Goal: Check status: Check status

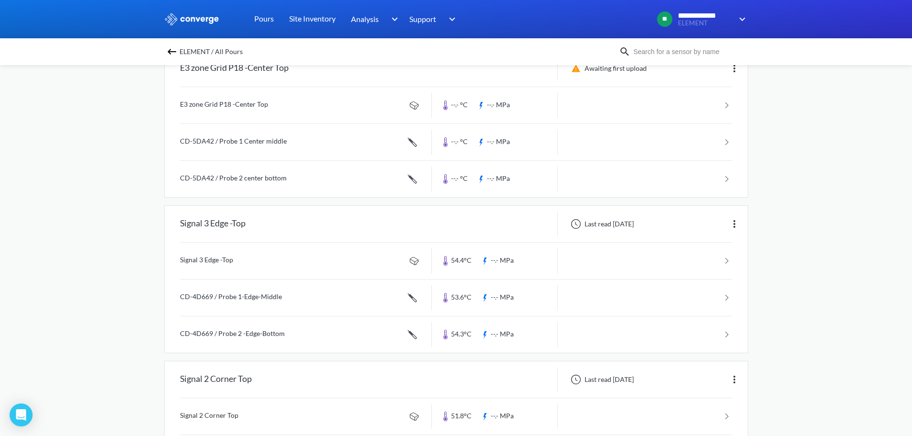
scroll to position [22, 0]
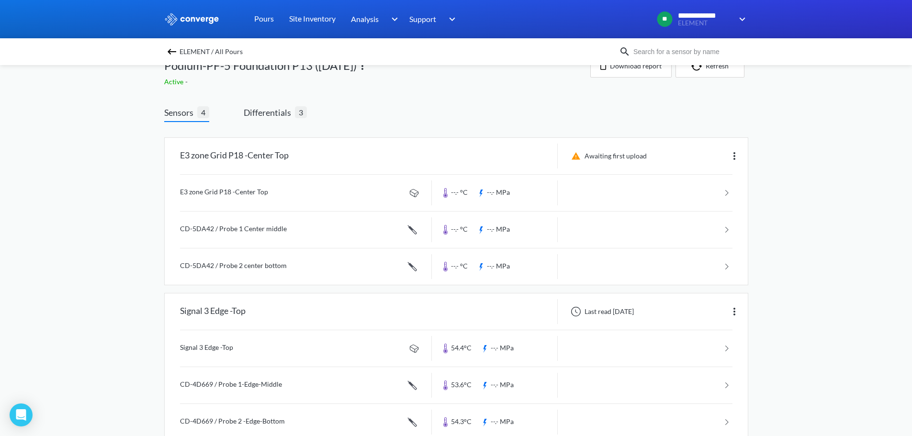
click at [171, 51] on img at bounding box center [171, 51] width 11 height 11
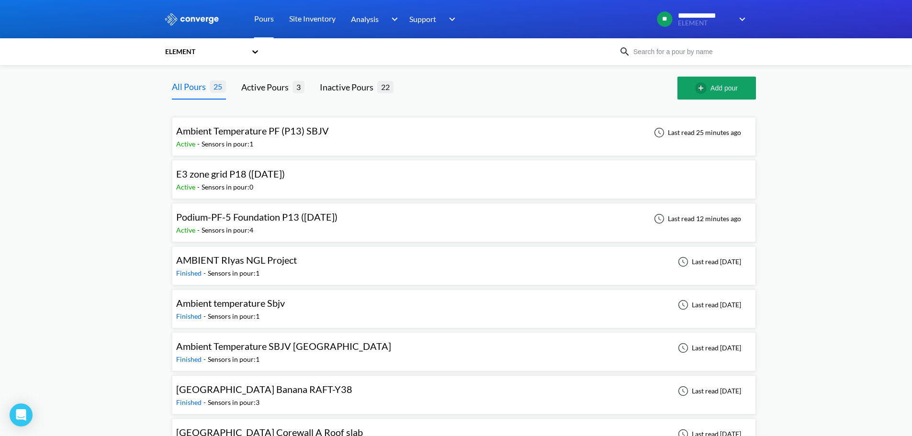
click at [242, 218] on span "Podium-PF-5 Foundation P13 ([DATE])" at bounding box center [256, 216] width 161 height 11
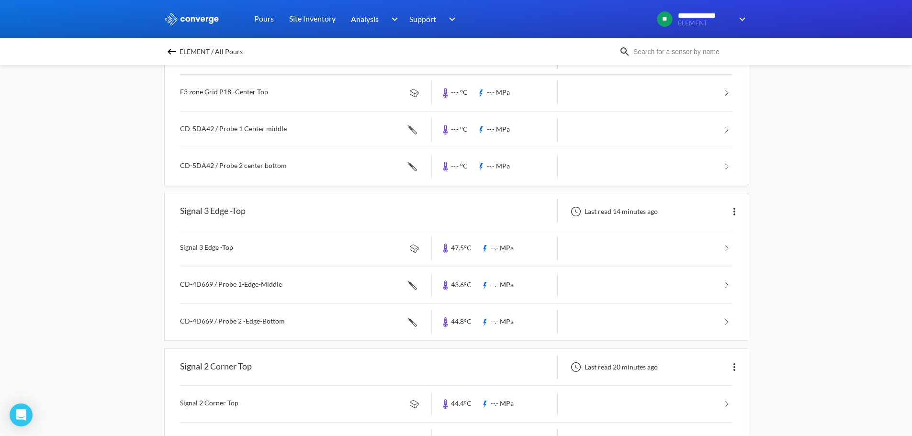
scroll to position [144, 0]
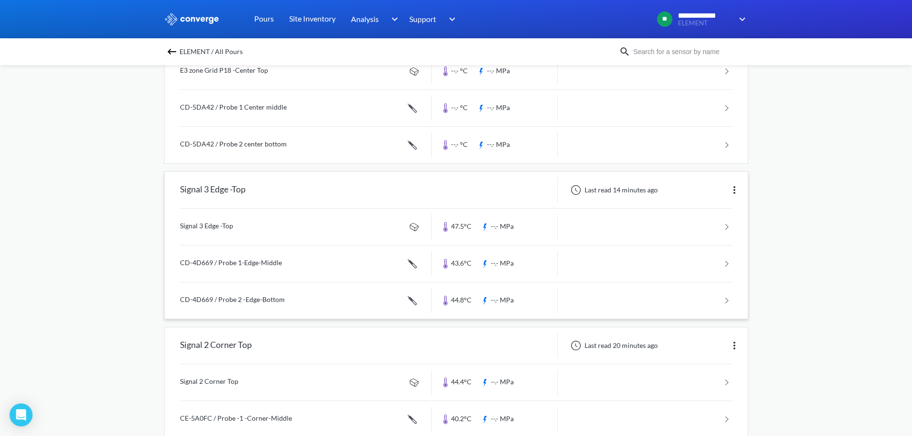
click at [246, 231] on link at bounding box center [456, 227] width 552 height 36
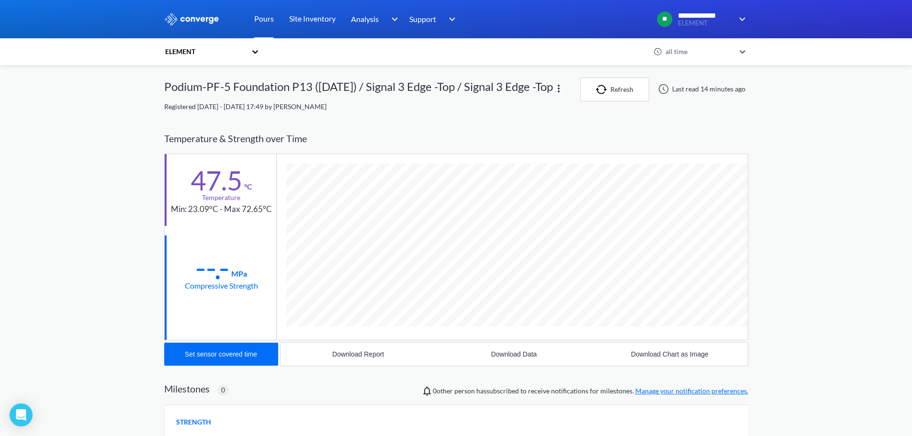
scroll to position [517, 584]
click at [757, 323] on div "**********" at bounding box center [456, 295] width 912 height 590
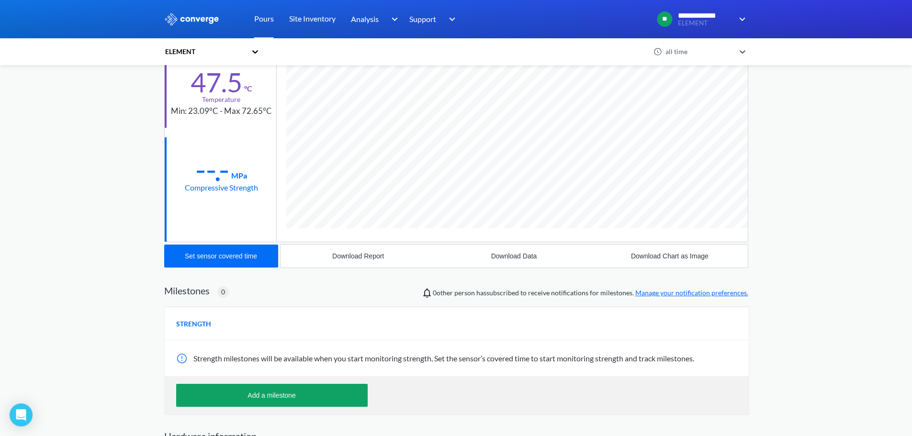
scroll to position [144, 0]
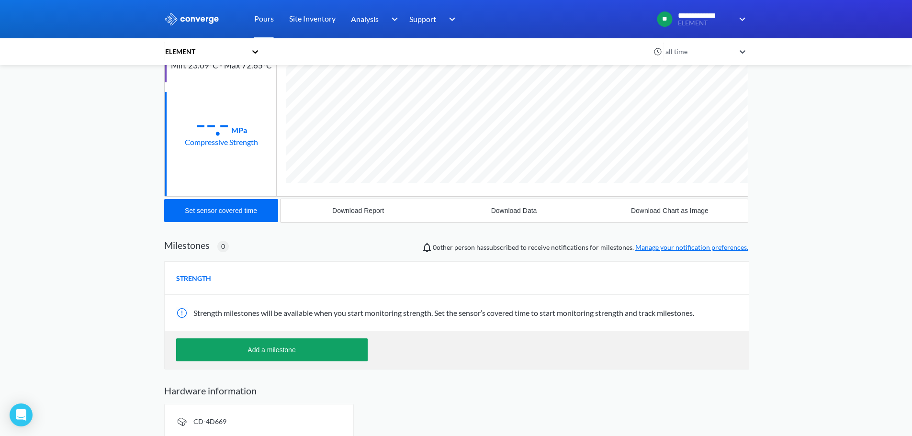
click at [841, 260] on div "**********" at bounding box center [456, 151] width 912 height 590
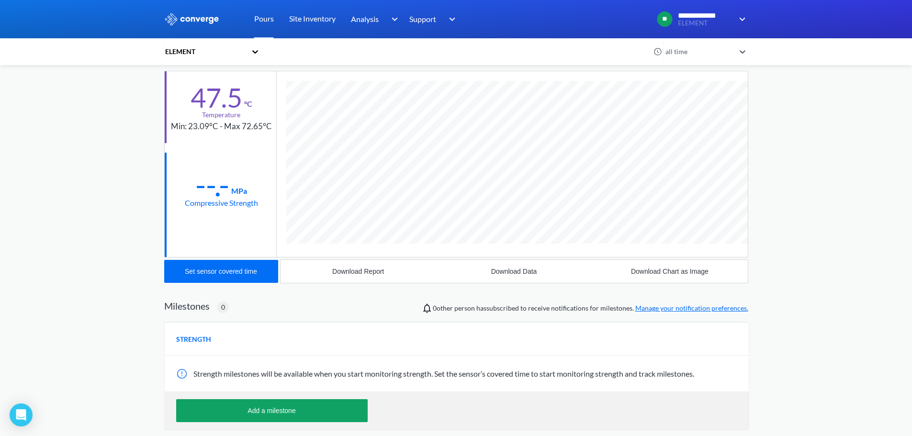
scroll to position [0, 0]
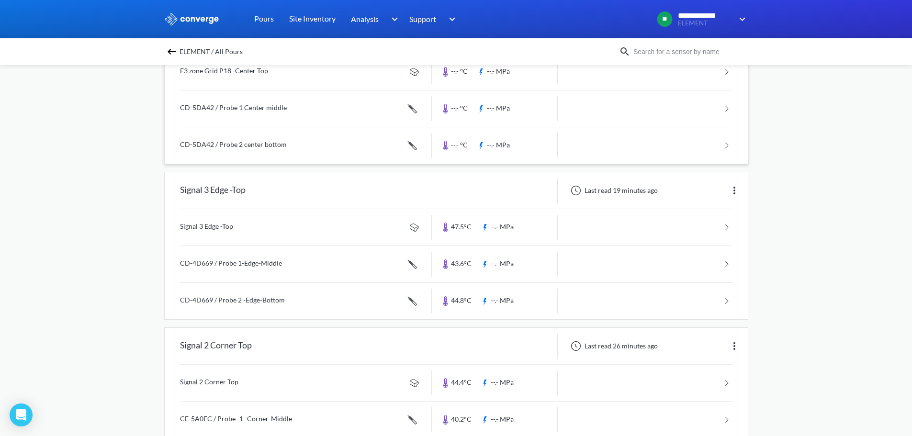
scroll to position [144, 0]
click at [234, 259] on link at bounding box center [456, 263] width 552 height 36
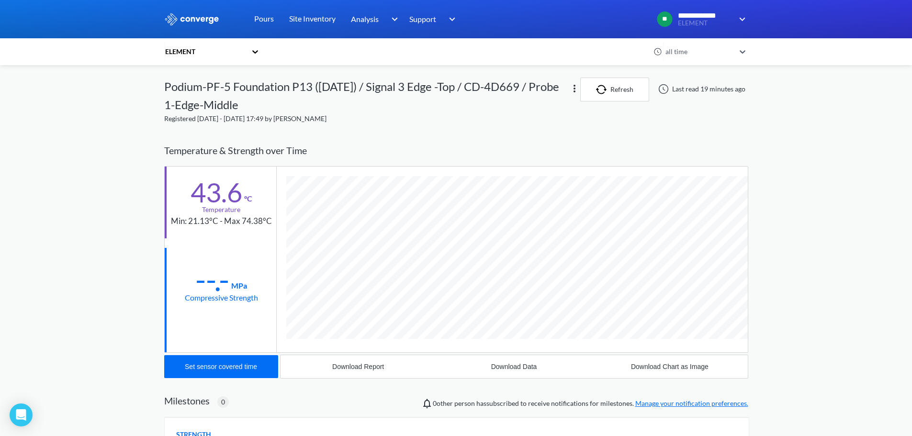
scroll to position [536, 584]
click at [703, 141] on div "Temperature & Strength over Time" at bounding box center [456, 150] width 584 height 30
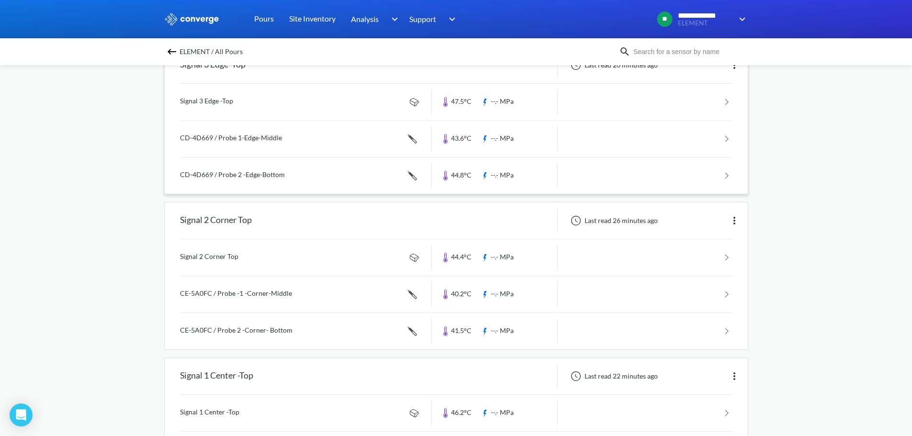
scroll to position [357, 0]
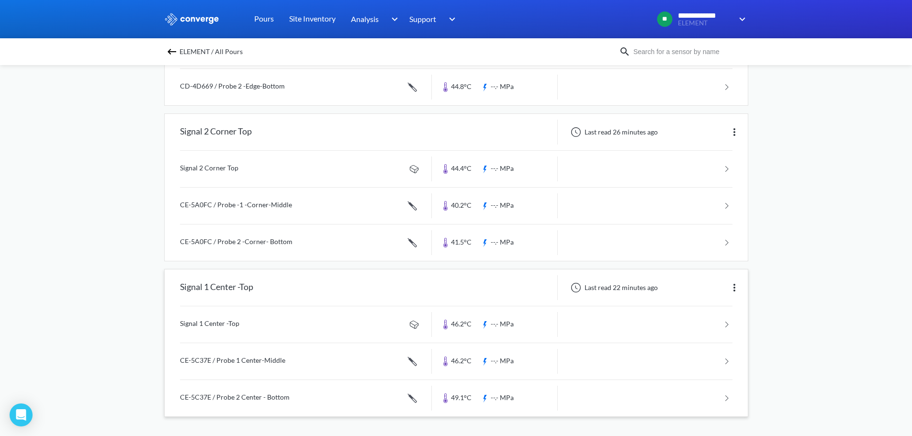
click at [233, 323] on link at bounding box center [456, 324] width 552 height 36
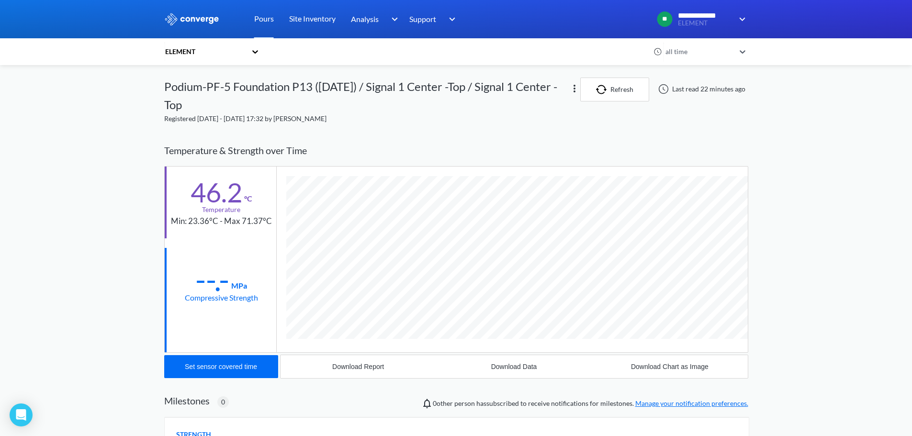
scroll to position [517, 584]
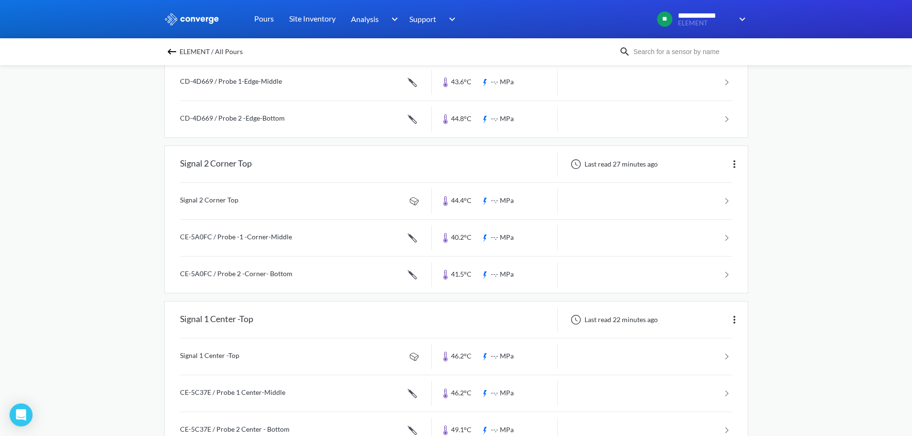
scroll to position [357, 0]
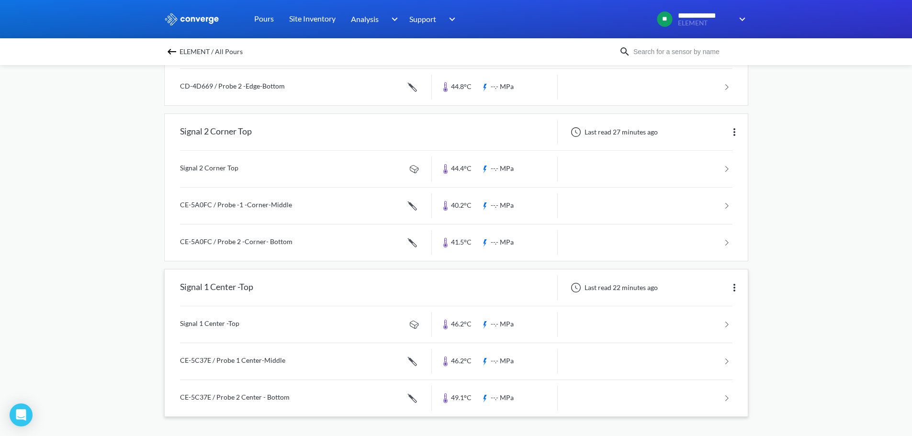
click at [242, 362] on link at bounding box center [456, 361] width 552 height 36
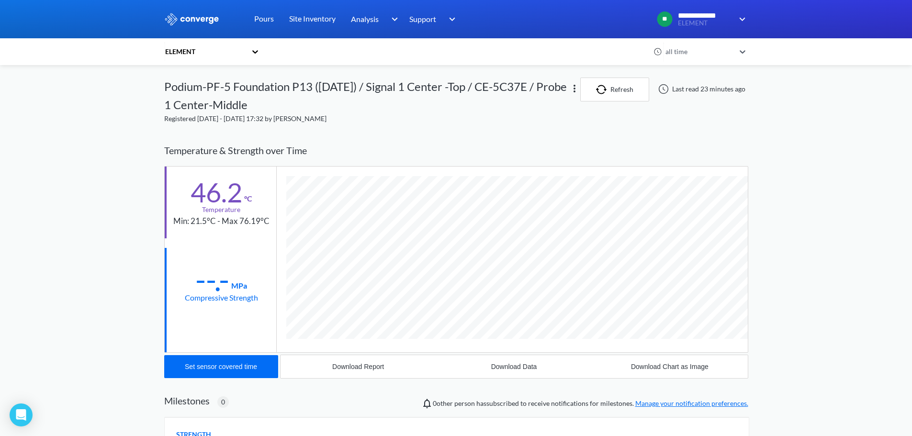
scroll to position [536, 584]
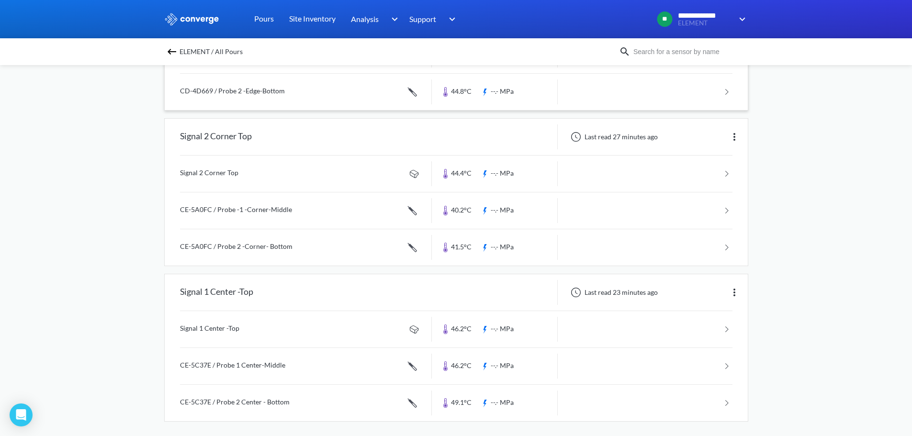
scroll to position [357, 0]
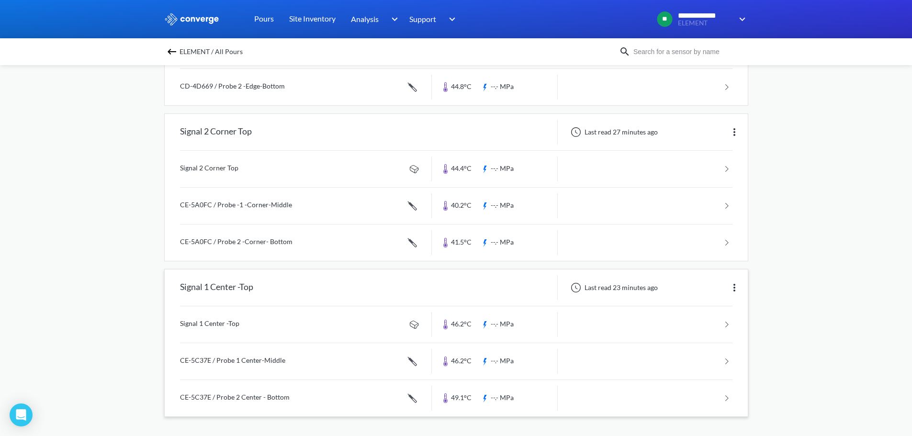
click at [218, 323] on link at bounding box center [456, 324] width 552 height 36
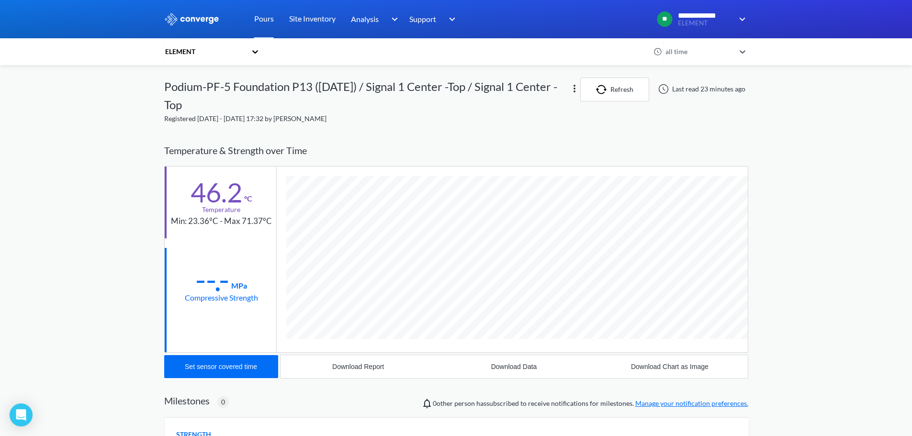
scroll to position [517, 584]
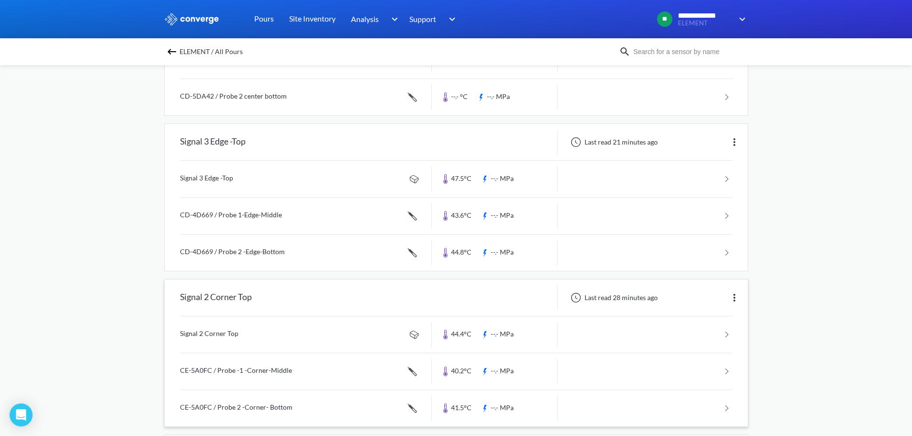
scroll to position [357, 0]
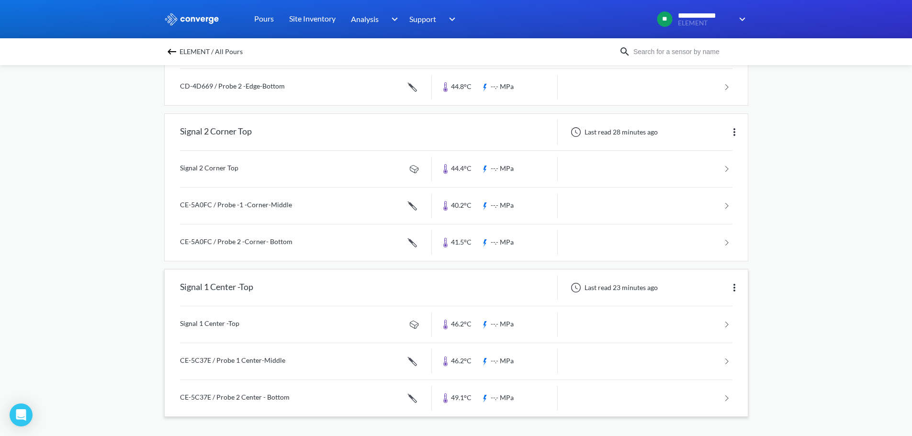
click at [252, 391] on link at bounding box center [456, 398] width 552 height 36
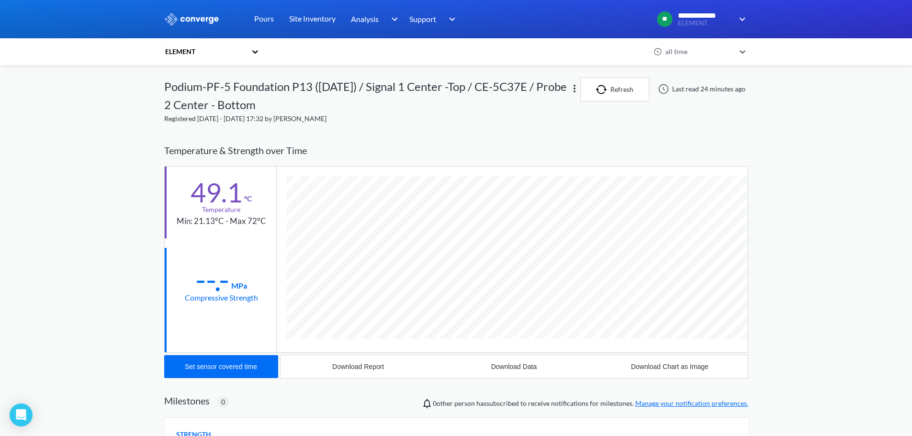
scroll to position [536, 584]
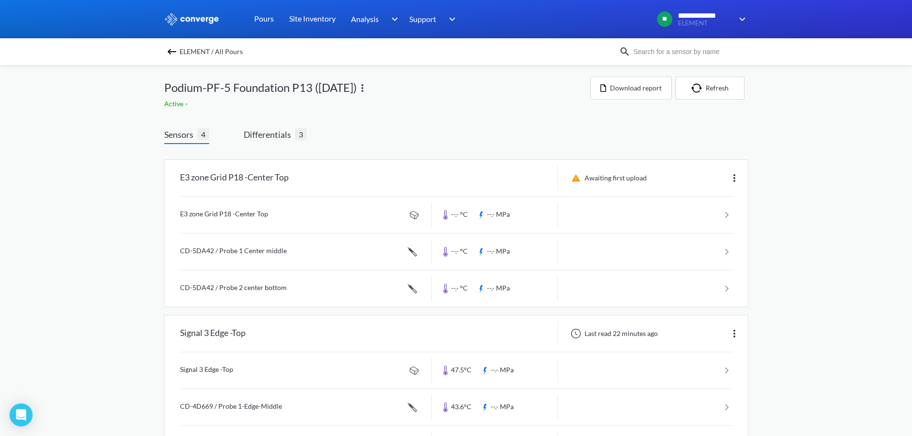
click at [176, 50] on img at bounding box center [171, 51] width 11 height 11
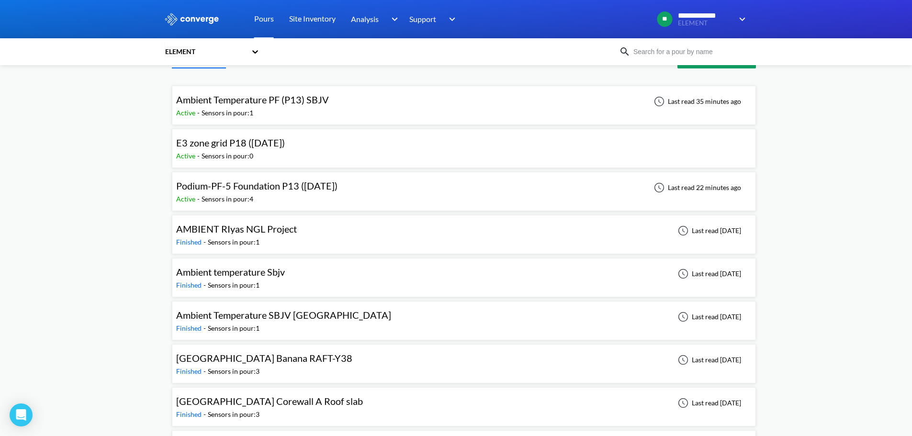
scroll to position [48, 0]
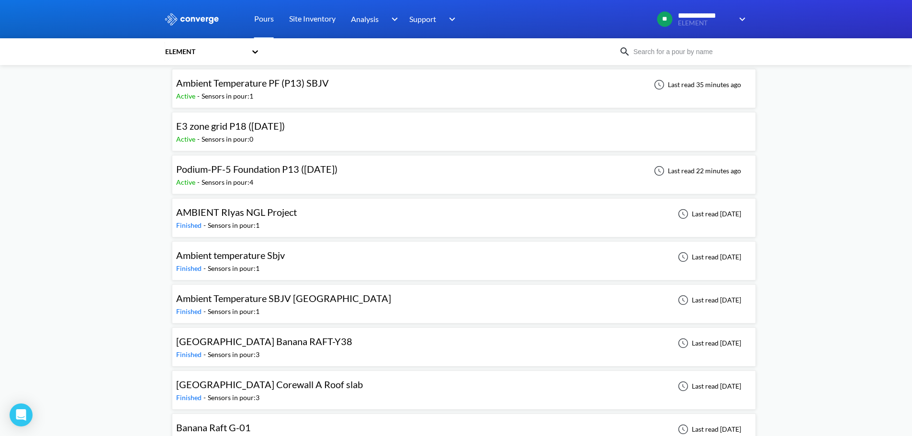
click at [245, 168] on span "Podium-PF-5 Foundation P13 ([DATE])" at bounding box center [256, 168] width 161 height 11
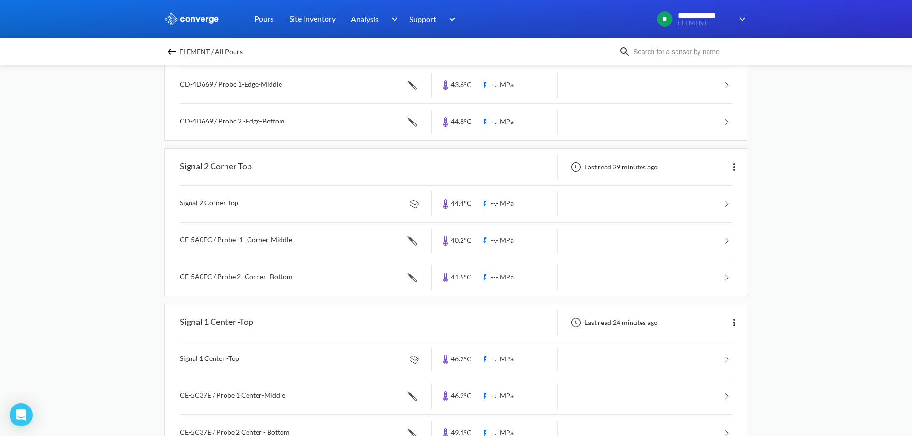
scroll to position [357, 0]
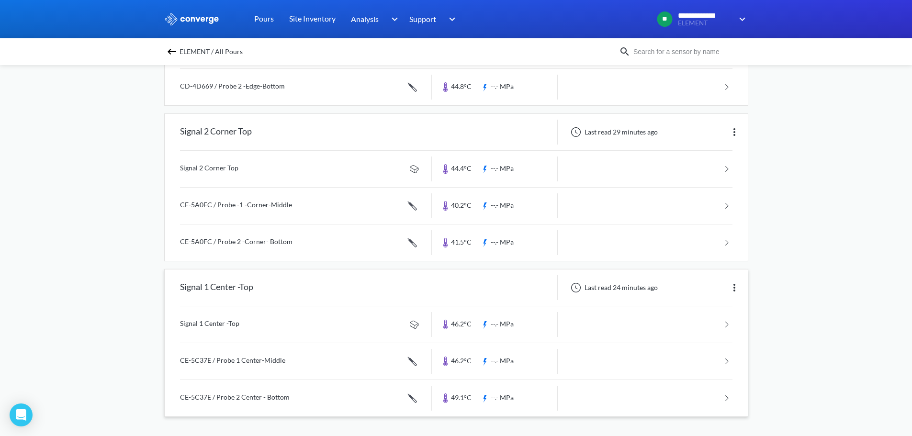
click at [233, 329] on link at bounding box center [456, 324] width 552 height 36
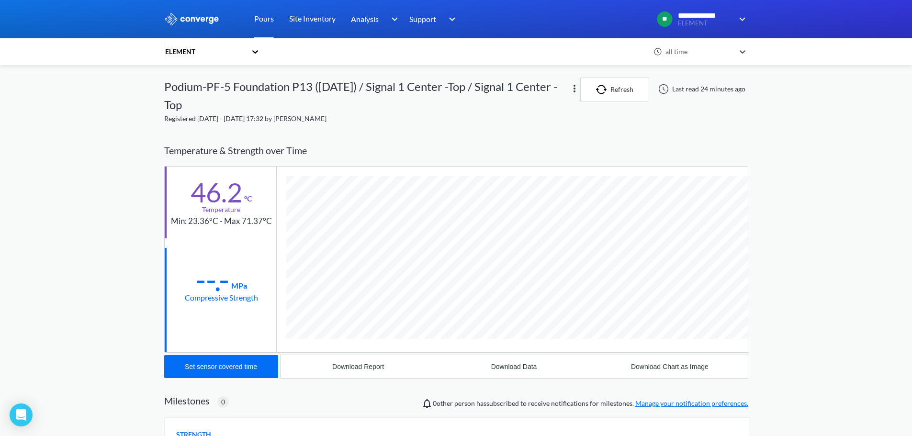
scroll to position [517, 584]
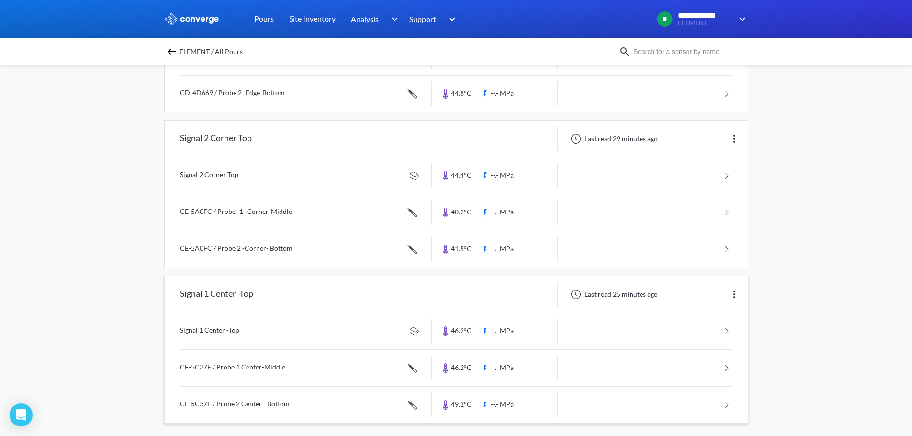
scroll to position [357, 0]
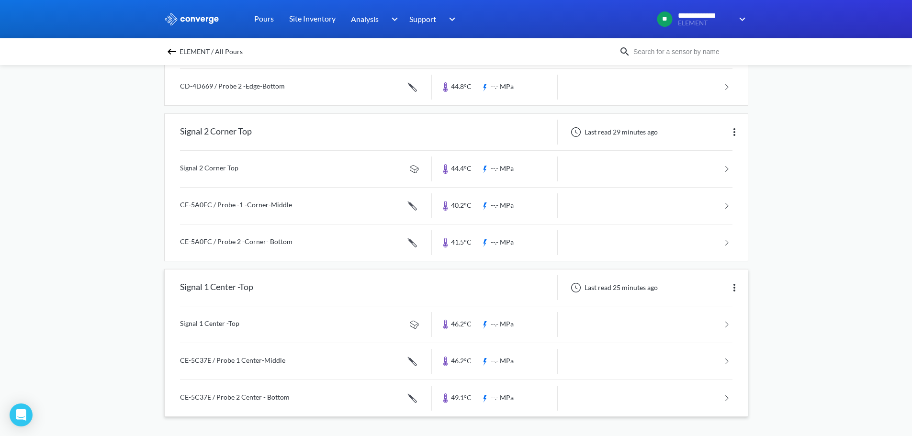
click at [254, 359] on link at bounding box center [456, 361] width 552 height 36
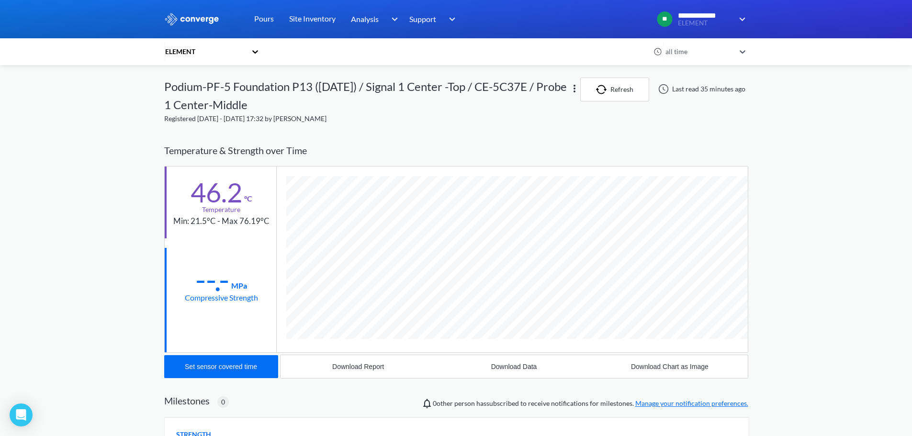
scroll to position [536, 584]
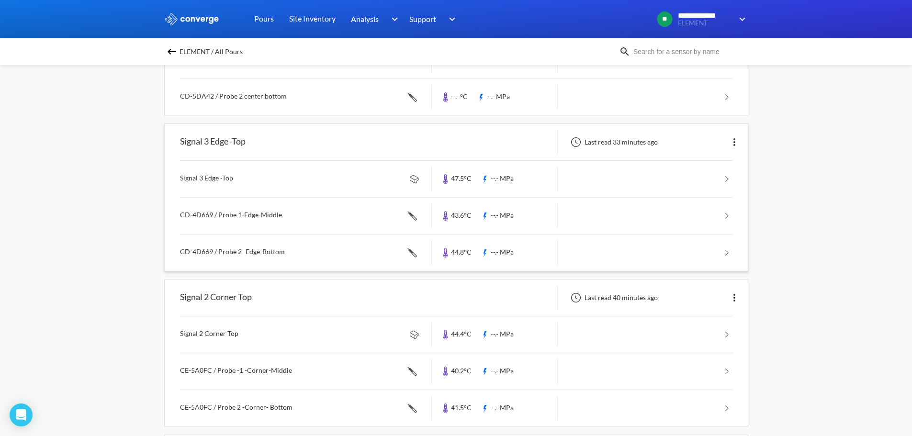
scroll to position [357, 0]
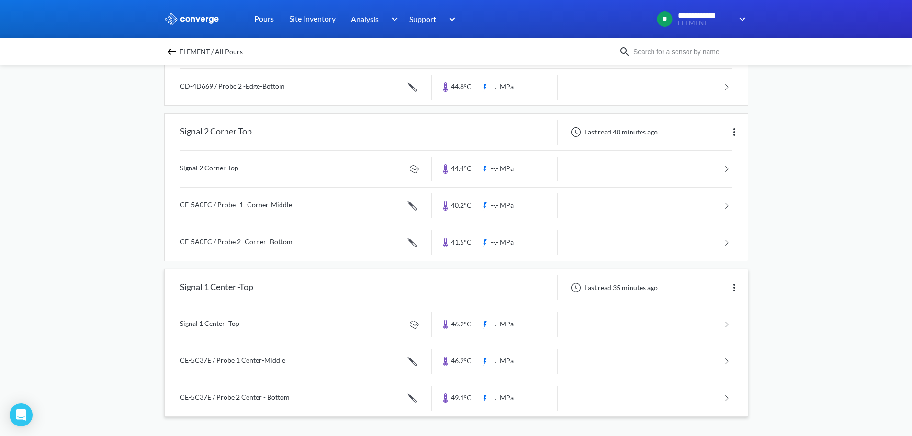
click at [243, 398] on link at bounding box center [456, 398] width 552 height 36
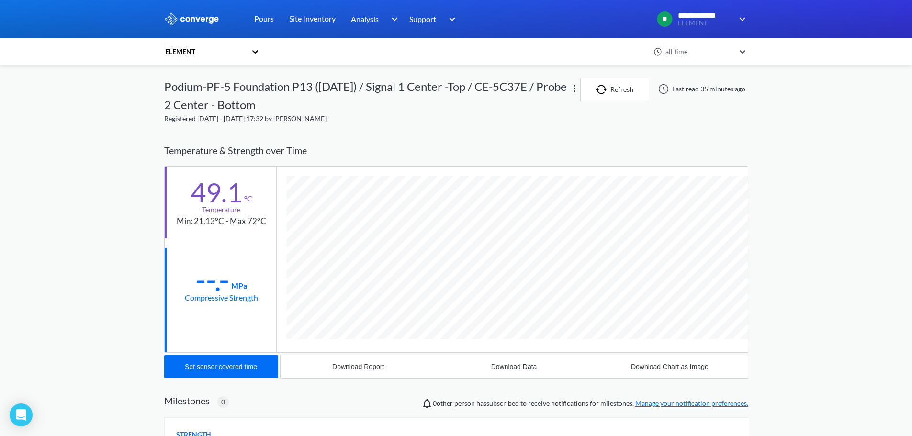
scroll to position [536, 584]
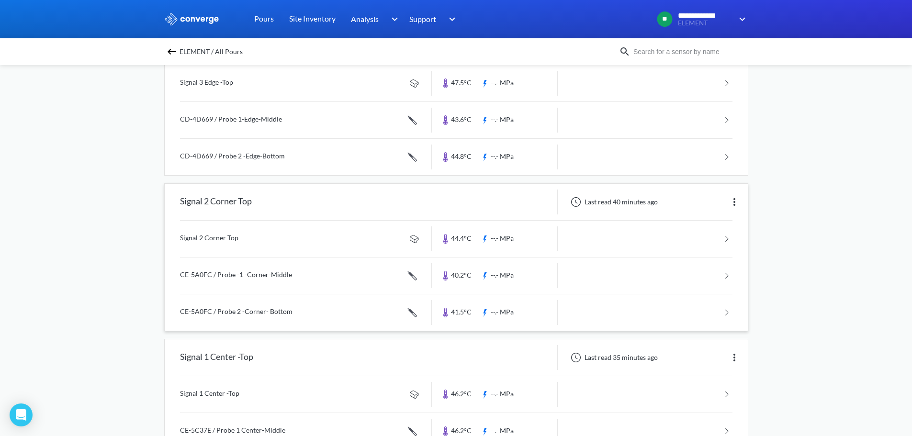
scroll to position [357, 0]
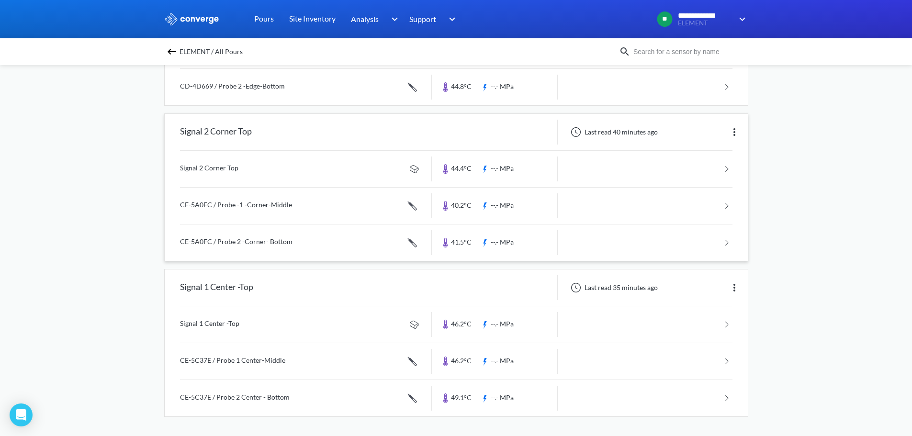
click at [245, 169] on link at bounding box center [456, 169] width 552 height 36
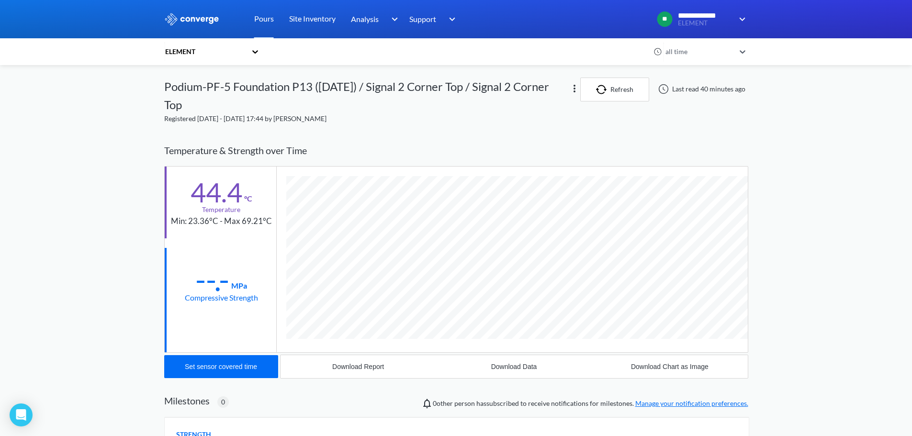
scroll to position [517, 584]
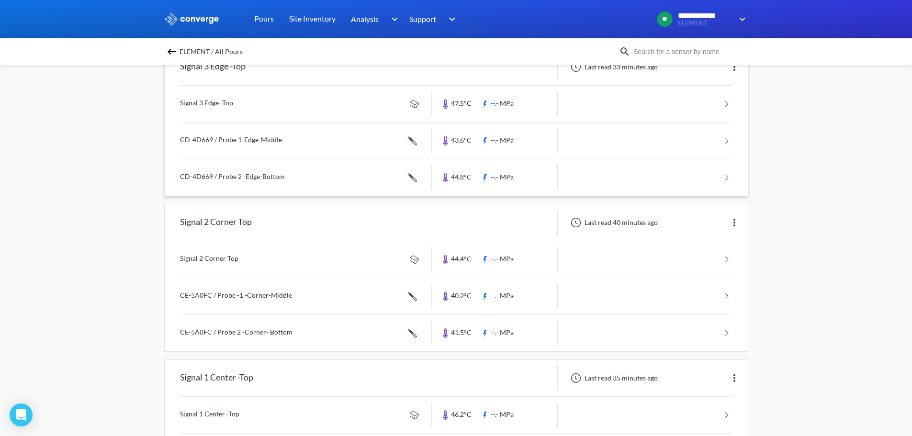
scroll to position [357, 0]
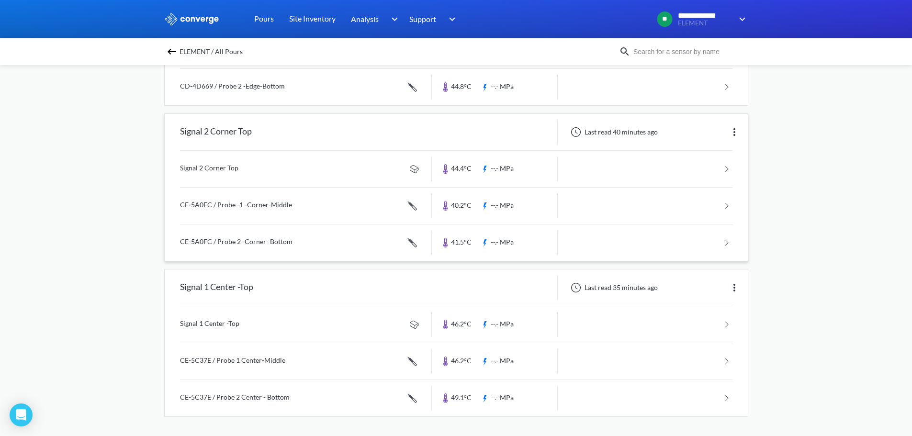
click at [231, 205] on link at bounding box center [456, 206] width 552 height 36
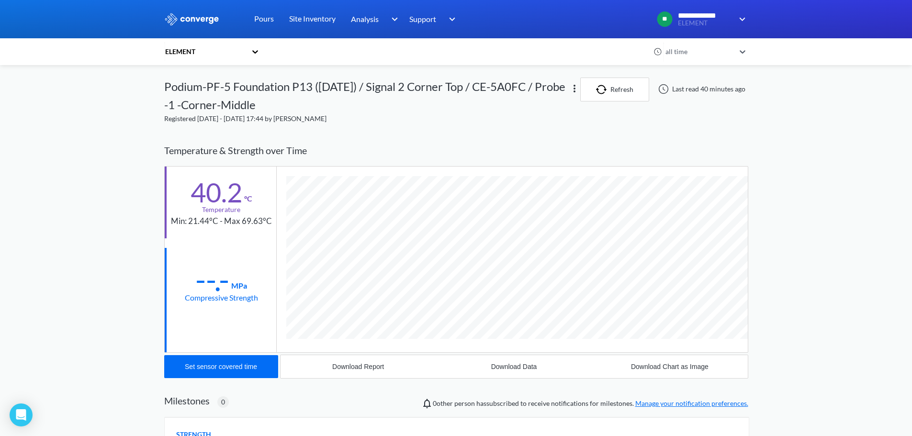
scroll to position [536, 584]
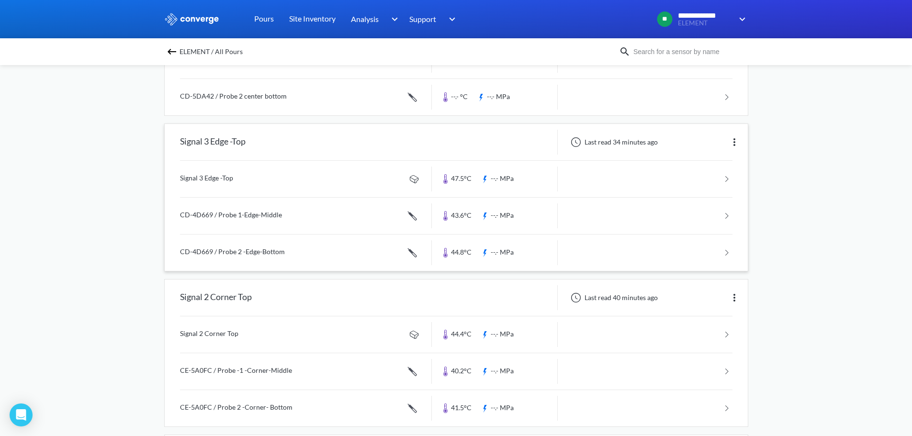
scroll to position [357, 0]
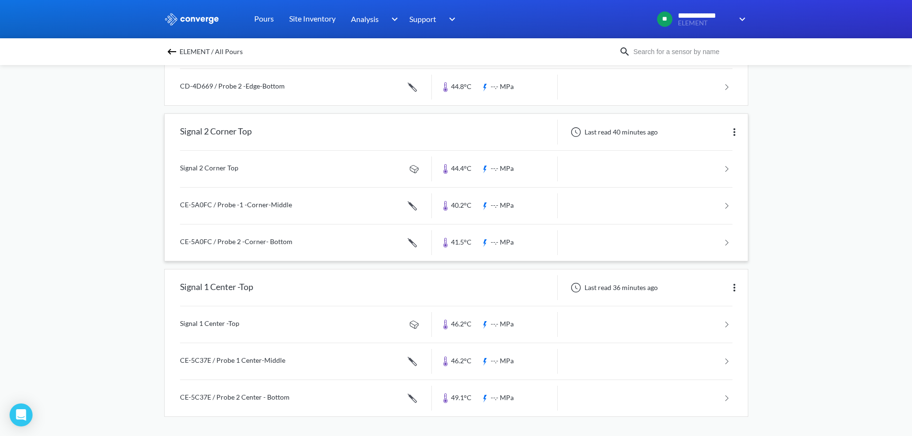
click at [245, 237] on link at bounding box center [456, 242] width 552 height 36
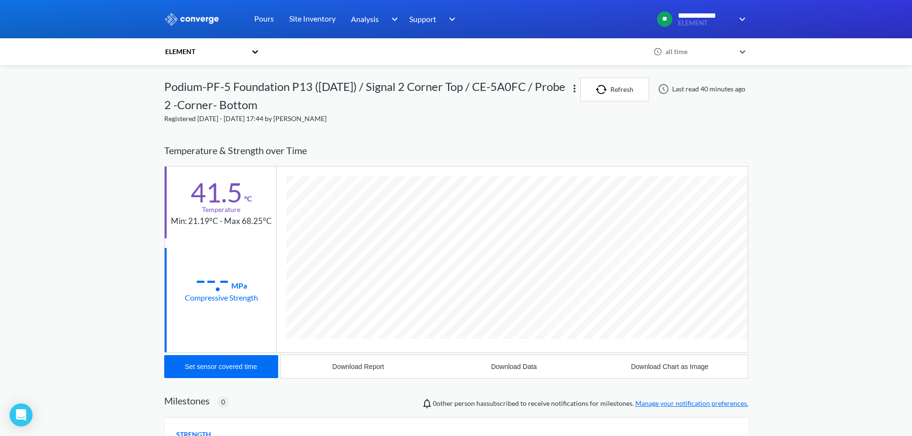
scroll to position [536, 584]
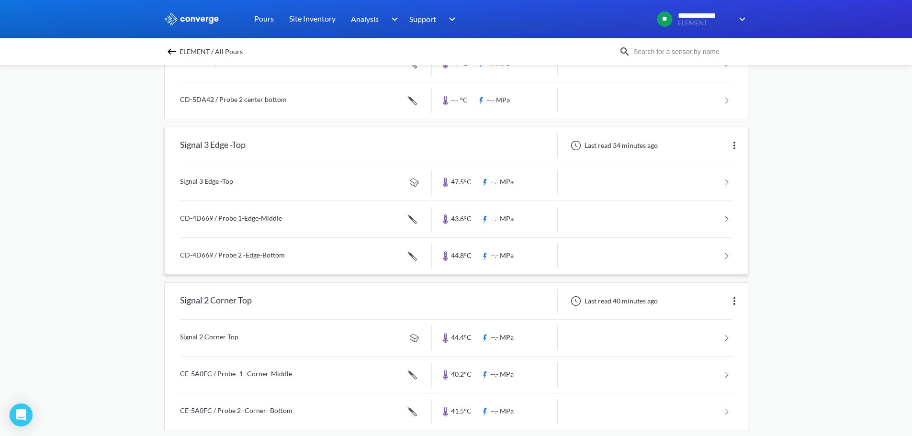
scroll to position [191, 0]
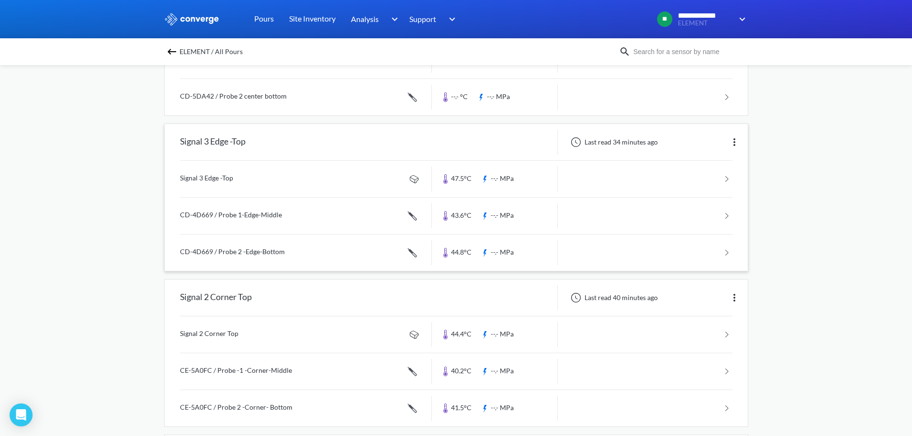
click at [217, 179] on link at bounding box center [456, 179] width 552 height 36
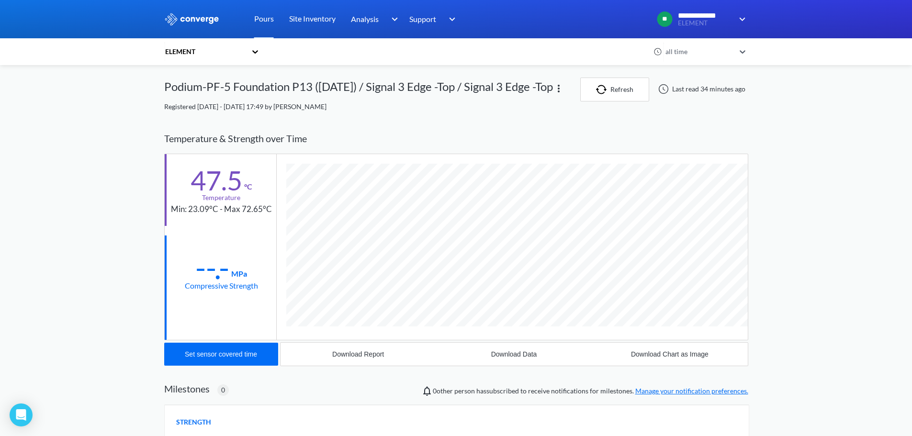
scroll to position [517, 584]
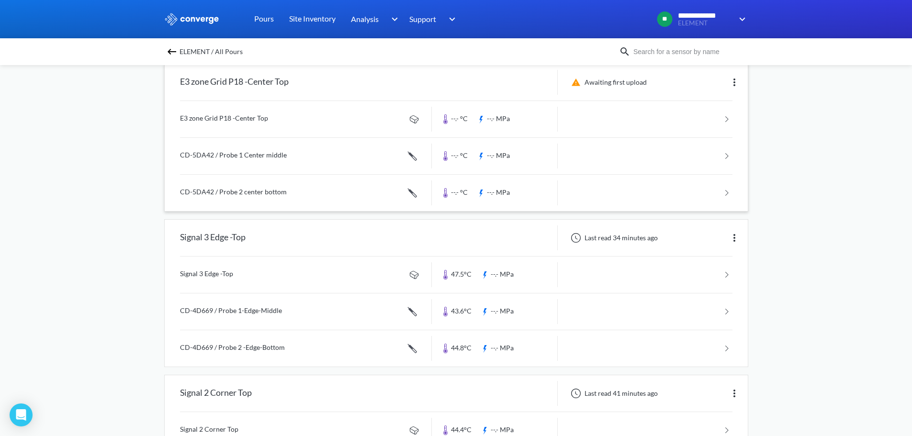
scroll to position [144, 0]
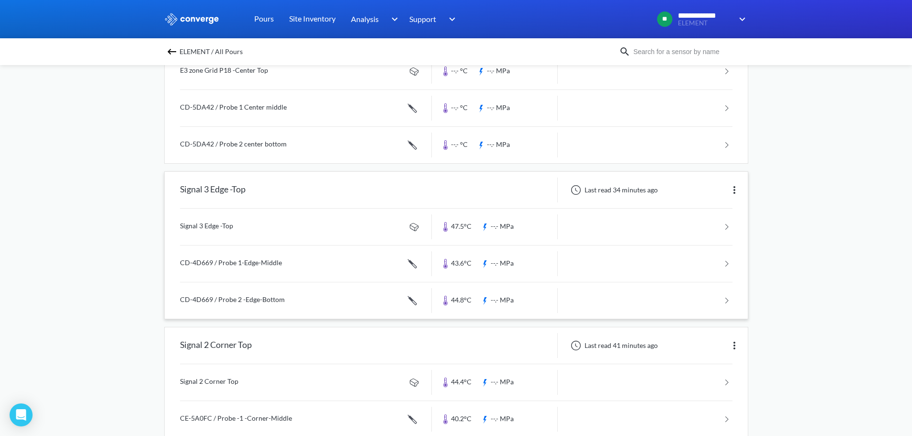
click at [212, 264] on link at bounding box center [456, 263] width 552 height 36
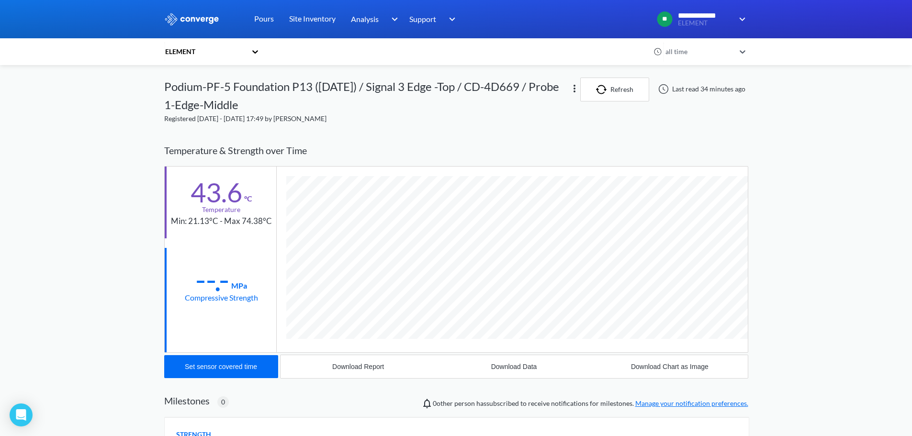
scroll to position [536, 584]
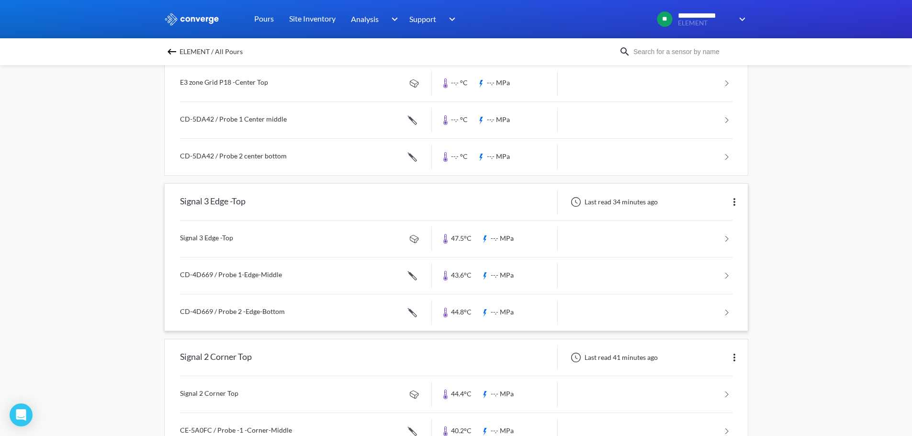
scroll to position [144, 0]
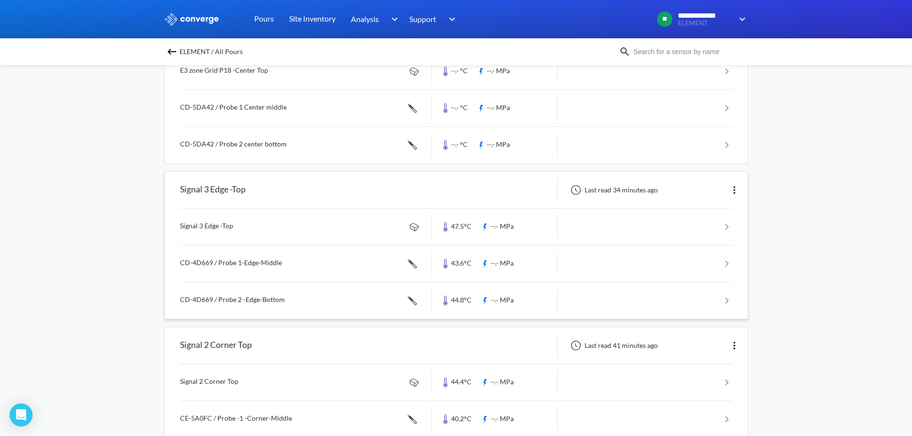
click at [220, 297] on link at bounding box center [456, 300] width 552 height 36
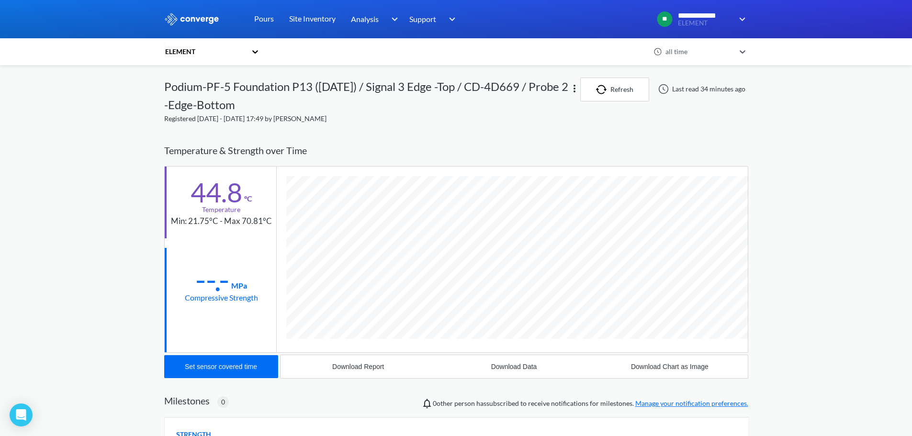
scroll to position [536, 584]
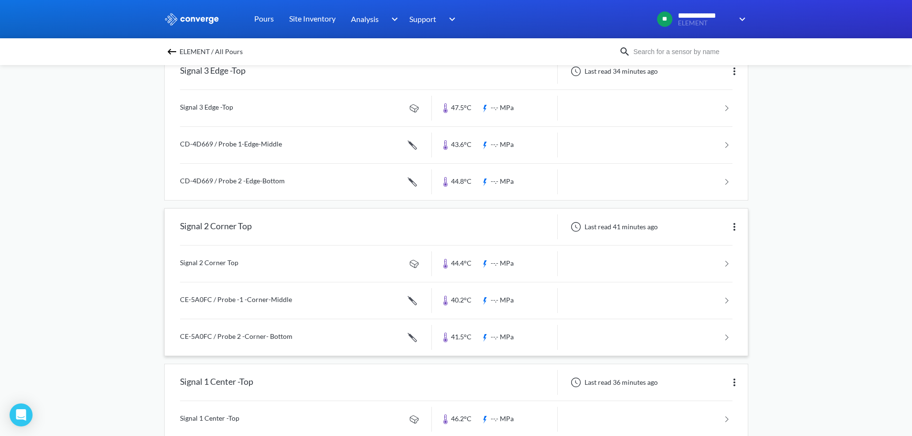
scroll to position [261, 0]
